Goal: Check status: Check status

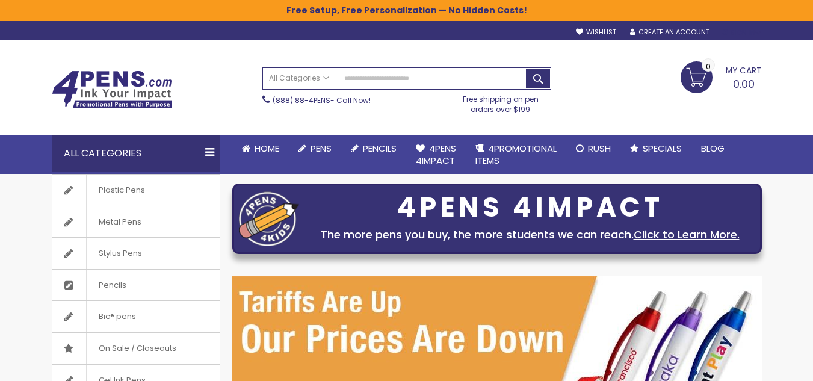
click at [741, 32] on div "Sign In" at bounding box center [741, 32] width 40 height 9
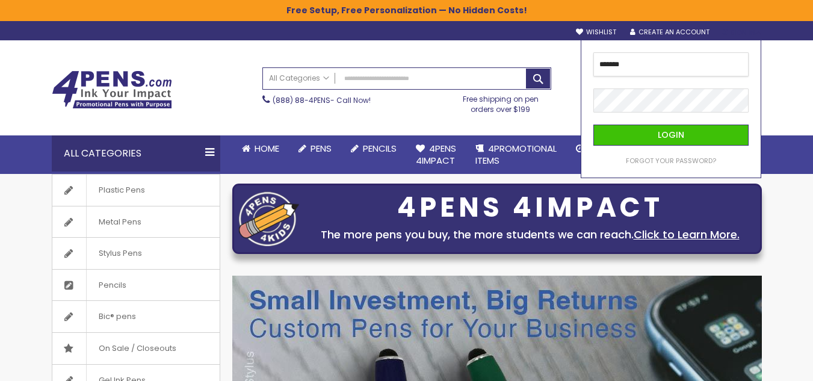
type input "**********"
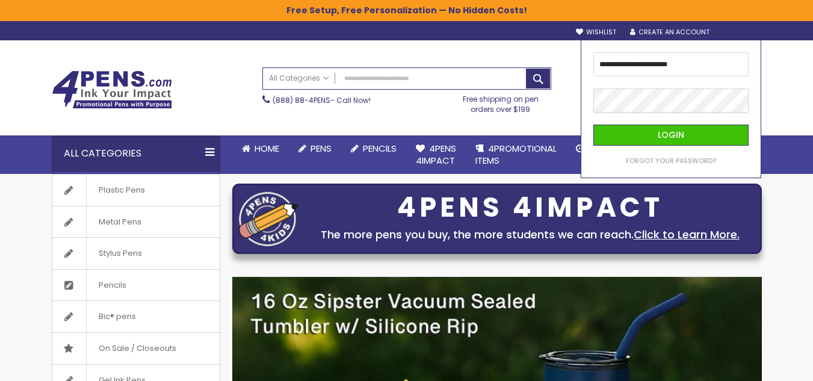
click at [593, 125] on button "Login" at bounding box center [670, 135] width 155 height 21
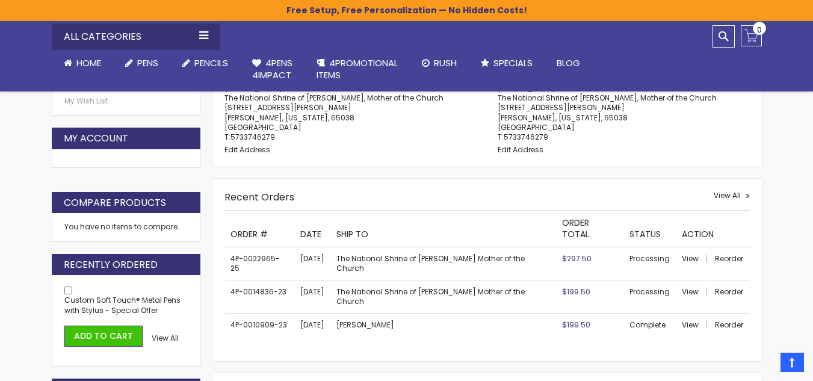
scroll to position [335, 0]
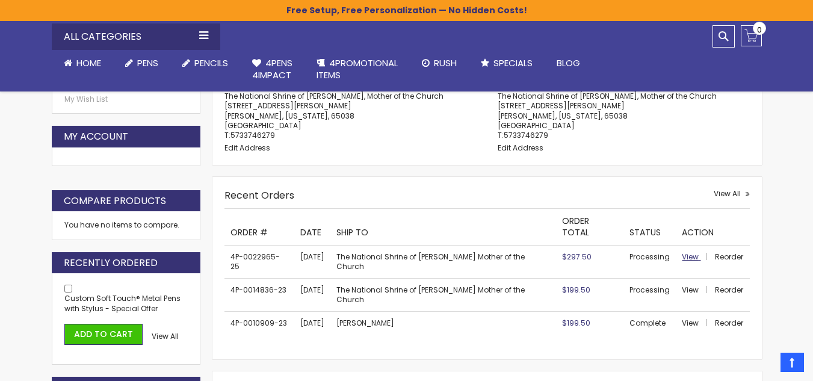
click at [685, 251] on span "View" at bounding box center [690, 256] width 17 height 10
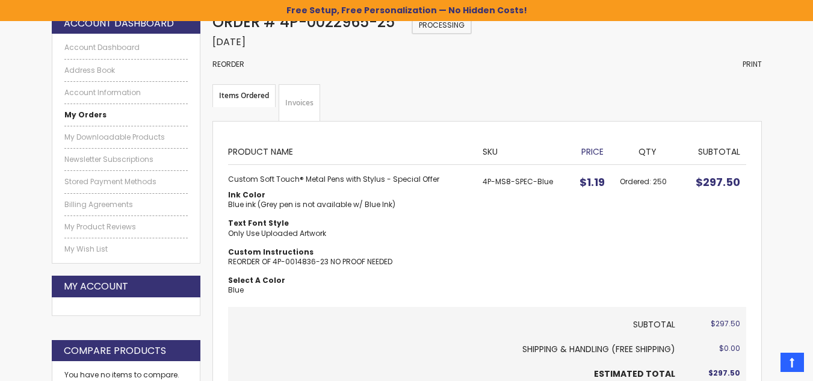
scroll to position [143, 0]
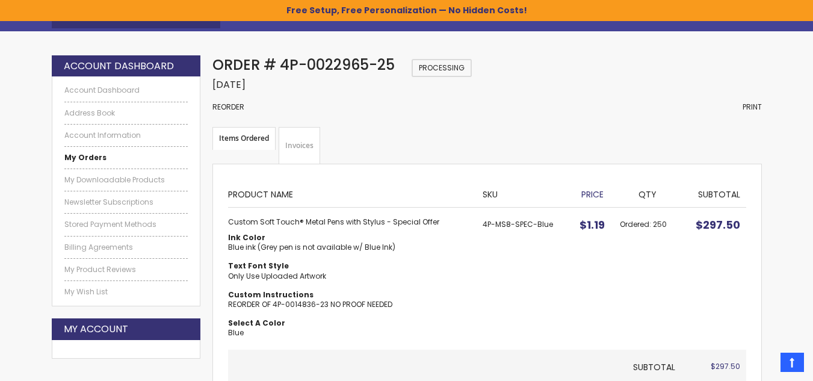
click at [303, 143] on link "Invoices" at bounding box center [300, 145] width 42 height 37
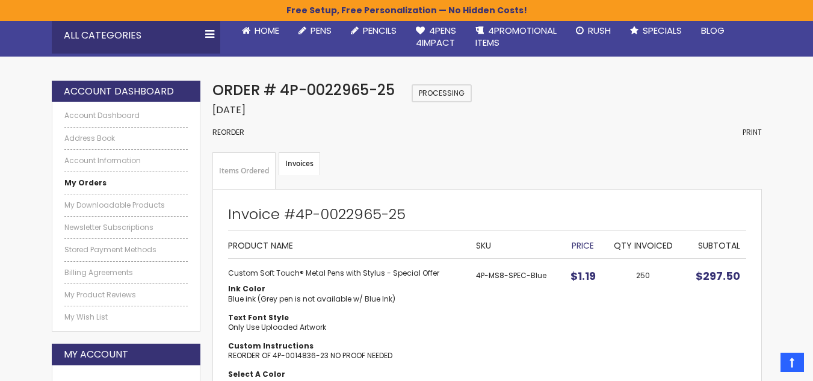
scroll to position [112, 0]
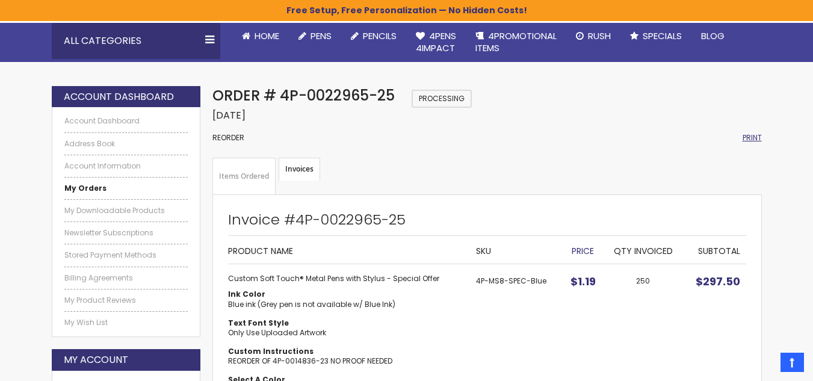
click at [754, 137] on span "Print" at bounding box center [751, 137] width 19 height 10
